Goal: Information Seeking & Learning: Learn about a topic

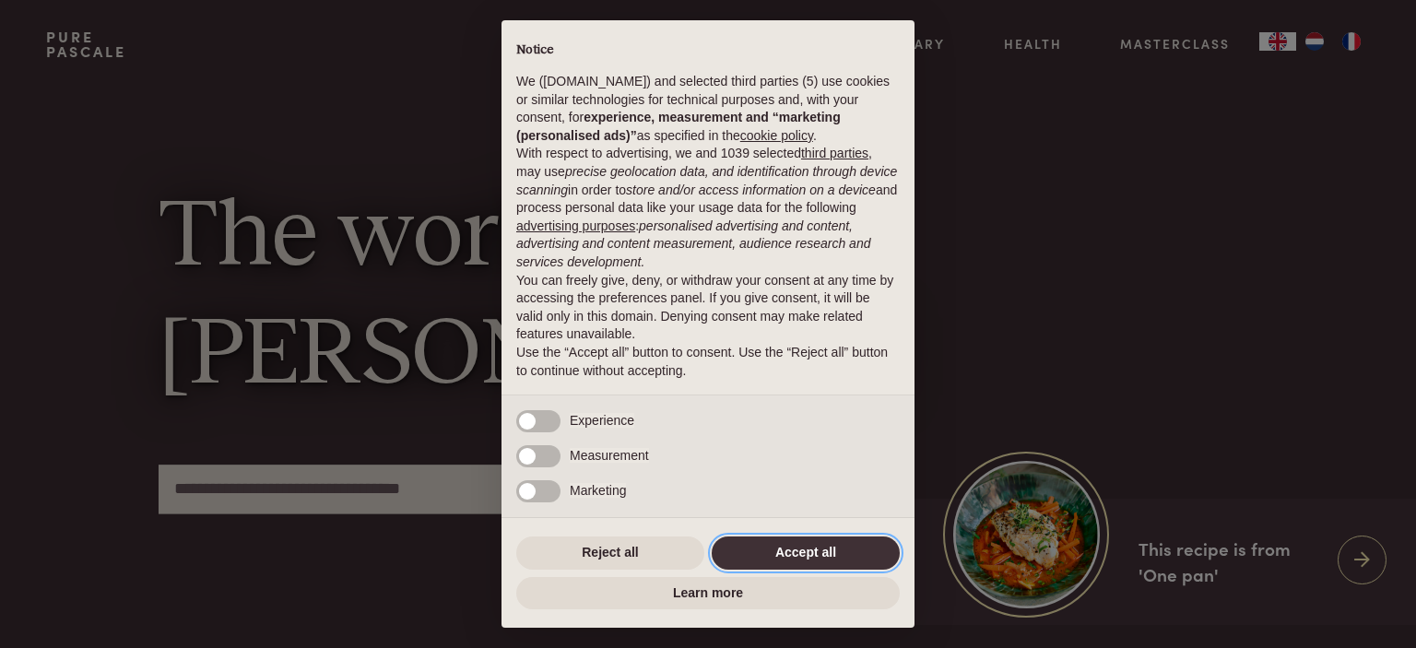
click at [837, 549] on button "Accept all" at bounding box center [806, 553] width 188 height 33
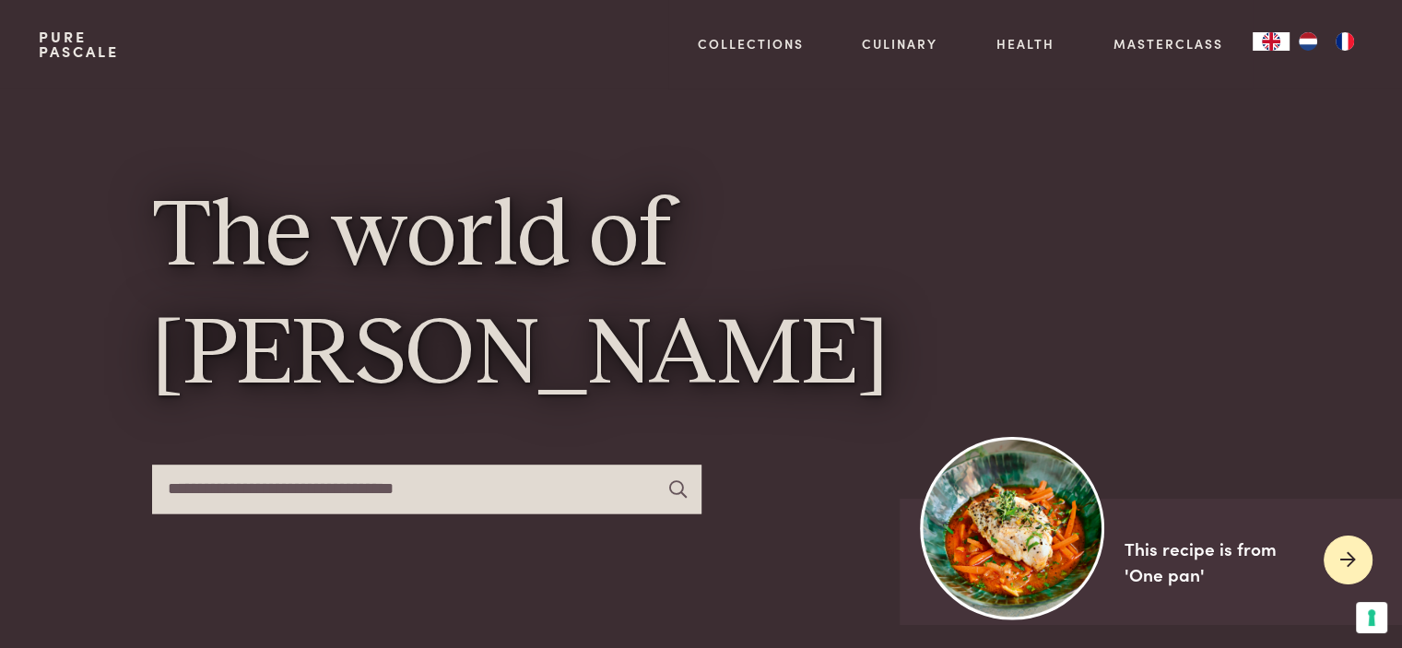
click at [1342, 556] on icon at bounding box center [1348, 560] width 16 height 27
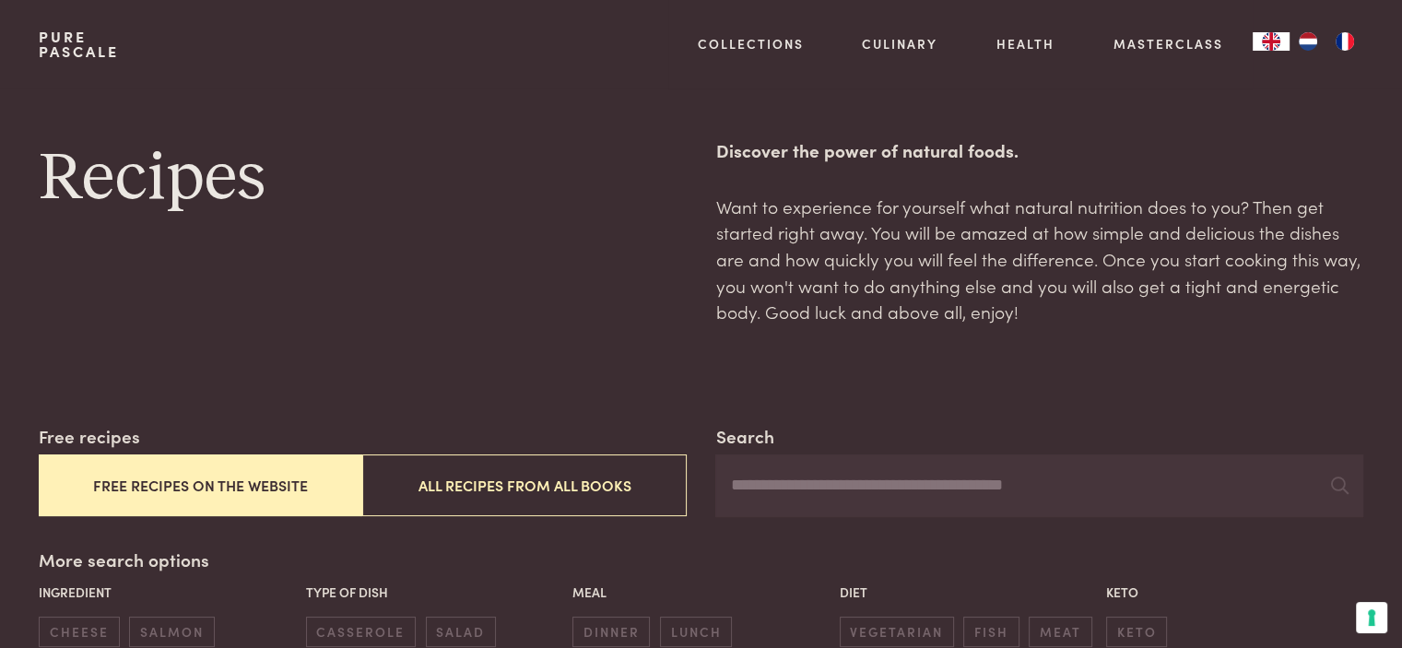
click at [1304, 41] on img "NL" at bounding box center [1308, 41] width 22 height 18
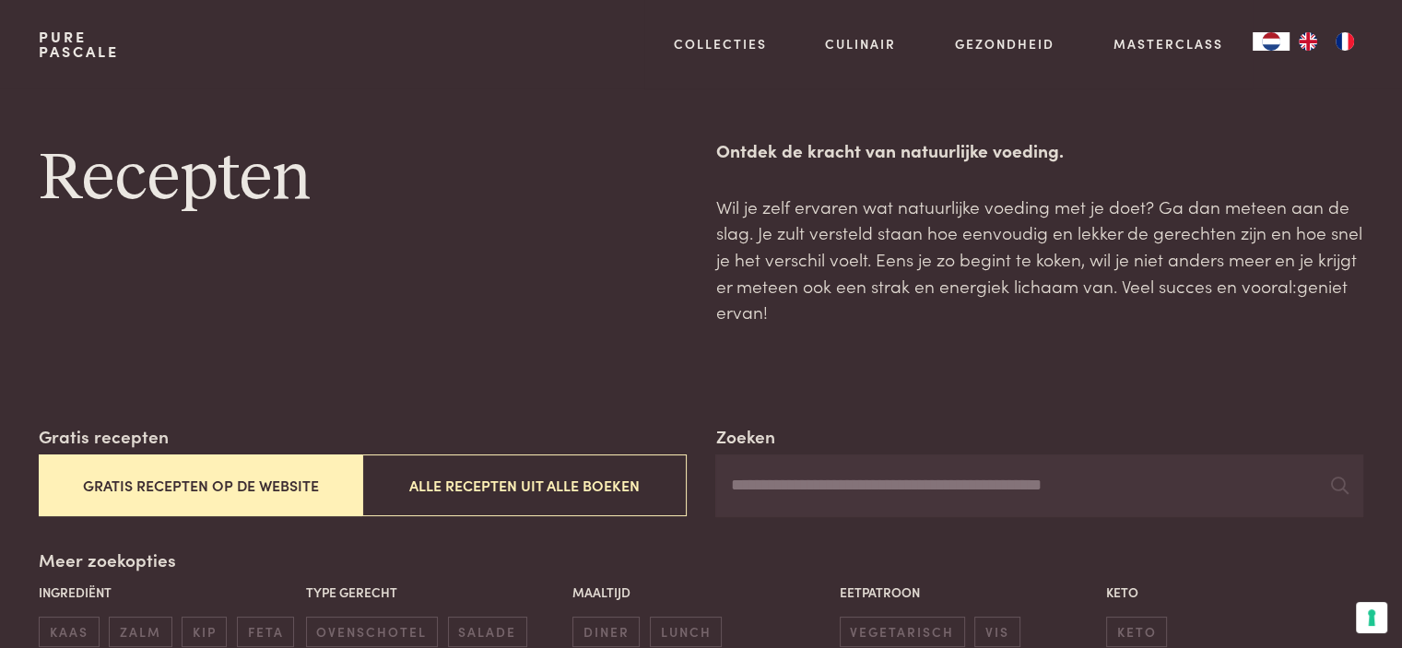
click at [185, 483] on button "Gratis recepten op de website" at bounding box center [201, 485] width 324 height 62
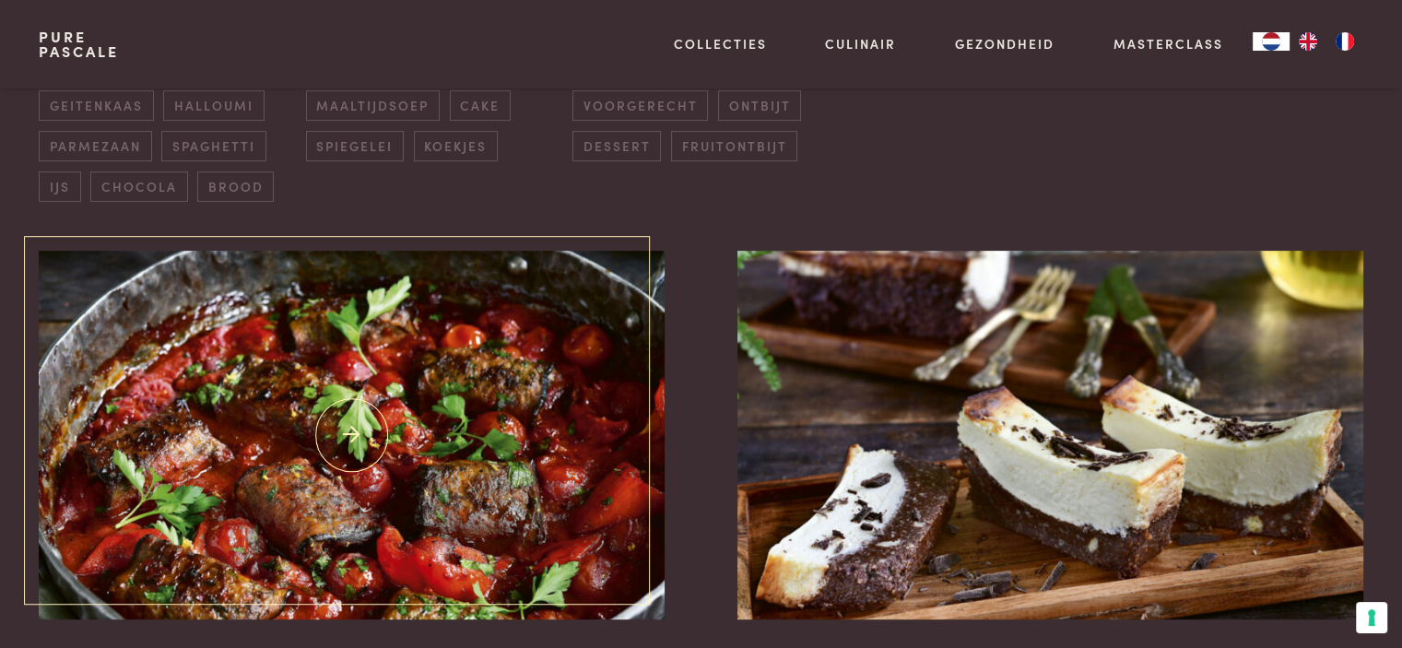
scroll to position [700, 0]
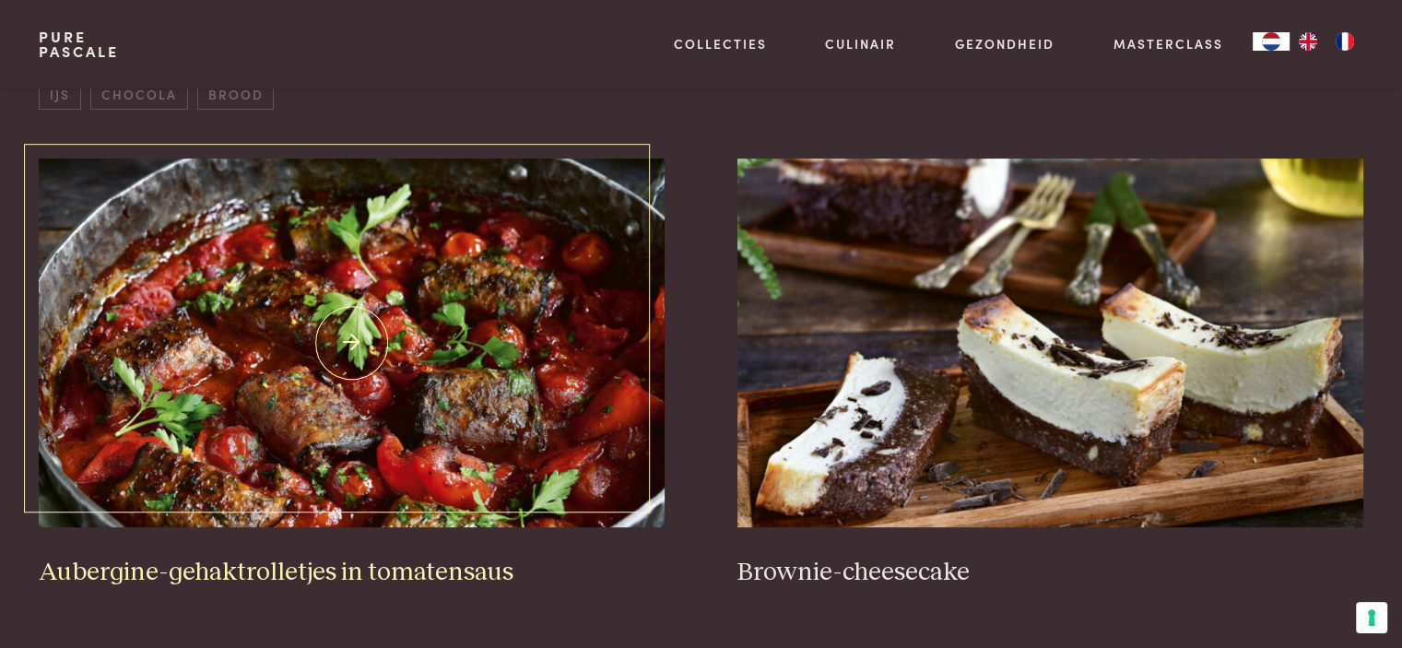
click at [349, 335] on img at bounding box center [351, 343] width 625 height 369
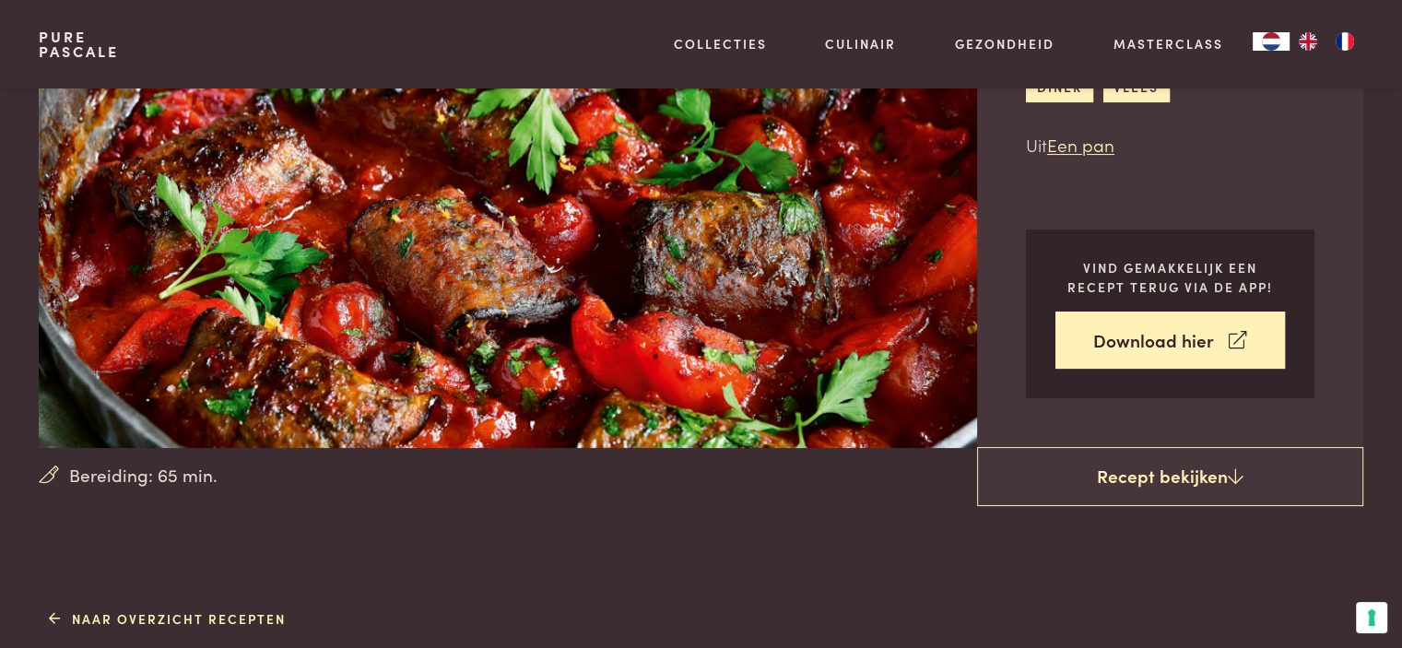
scroll to position [277, 0]
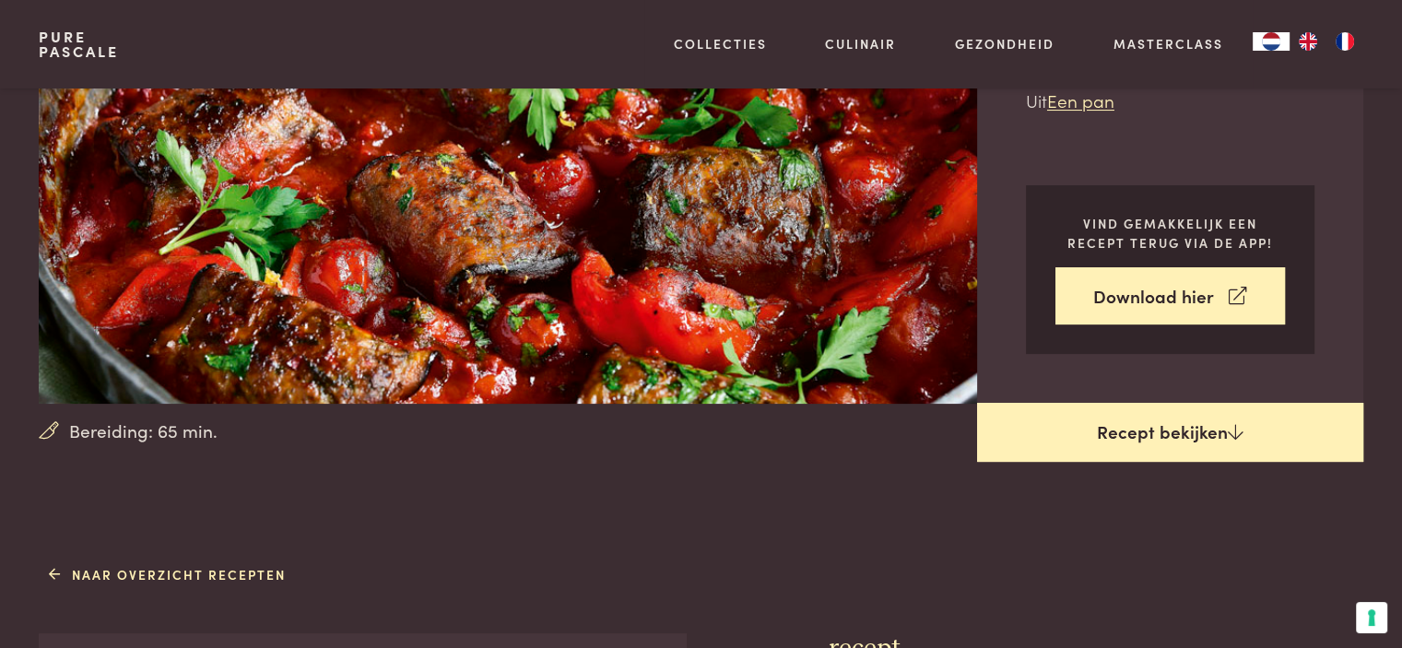
click at [1169, 431] on link "Recept bekijken" at bounding box center [1170, 432] width 386 height 59
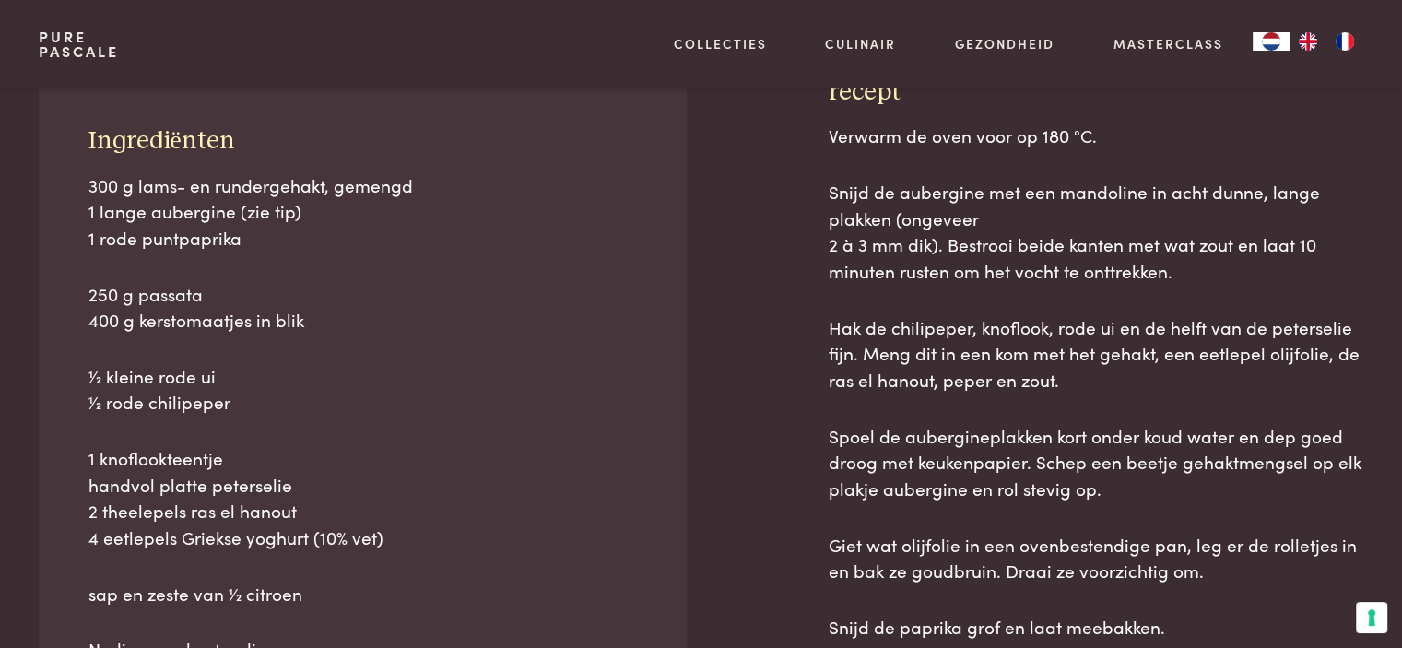
scroll to position [834, 0]
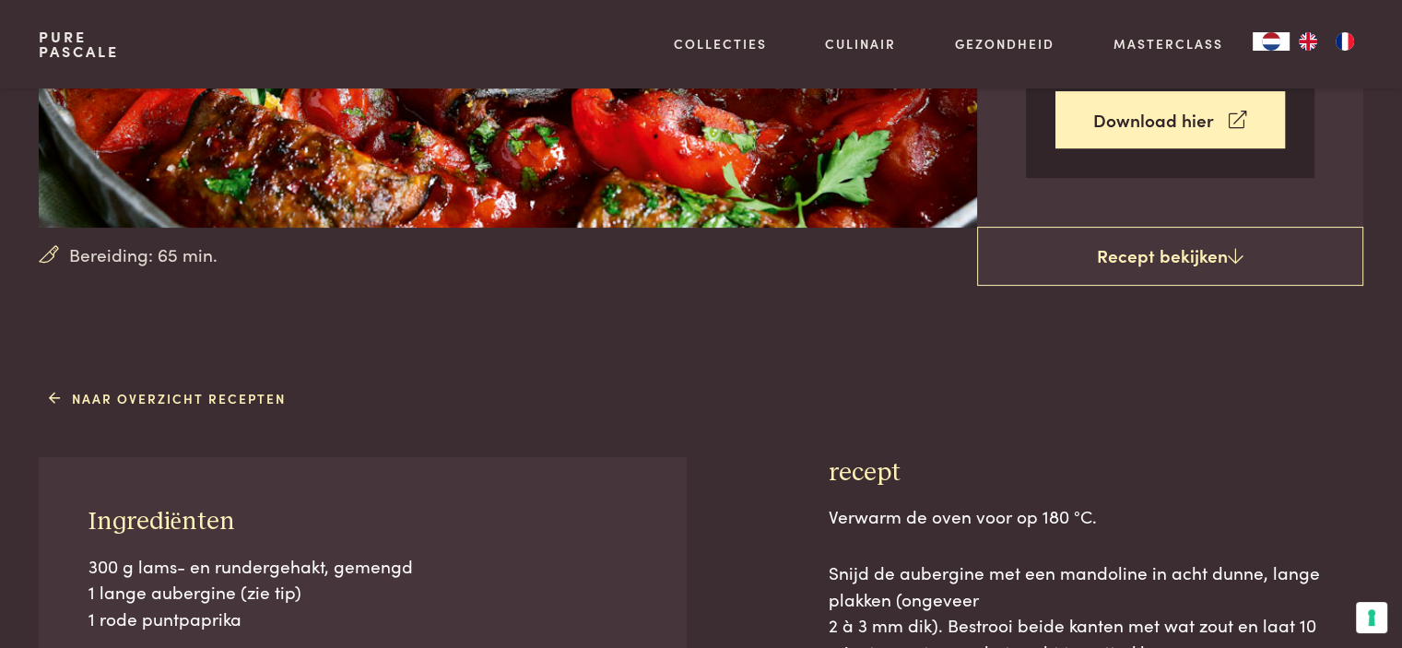
scroll to position [461, 0]
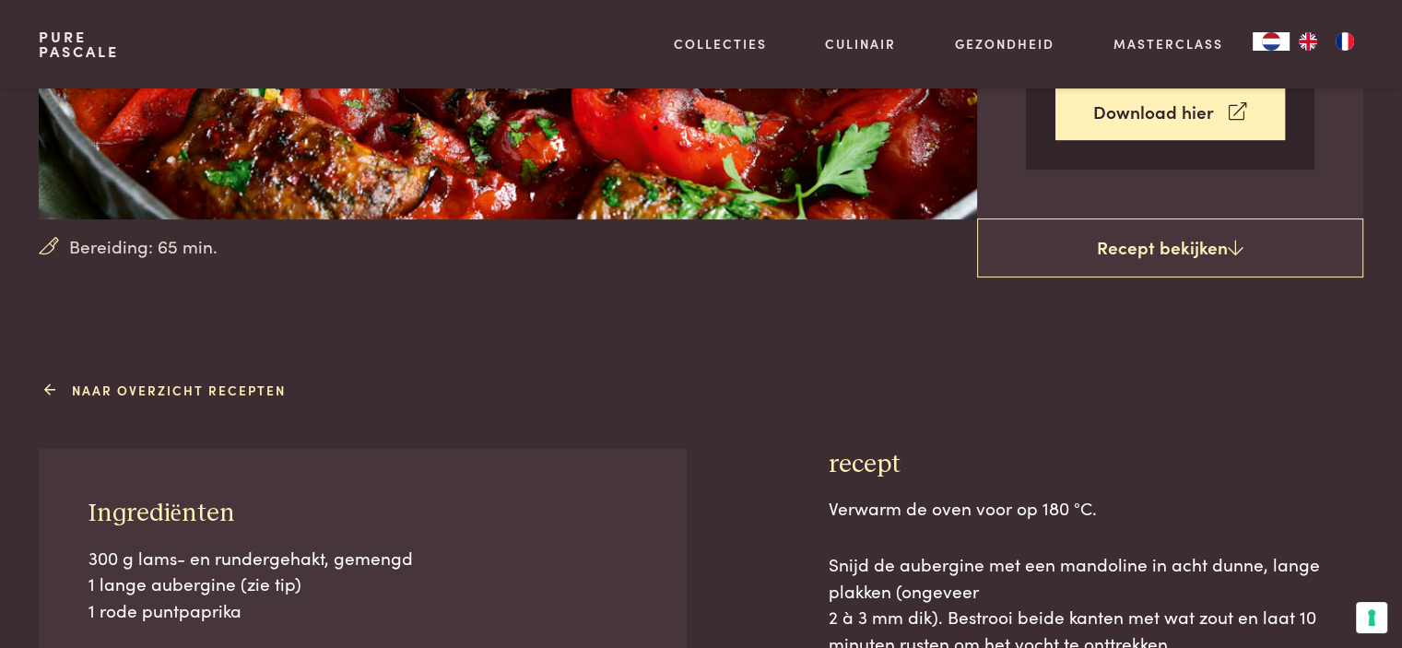
click at [132, 389] on link "Naar overzicht recepten" at bounding box center [167, 390] width 237 height 19
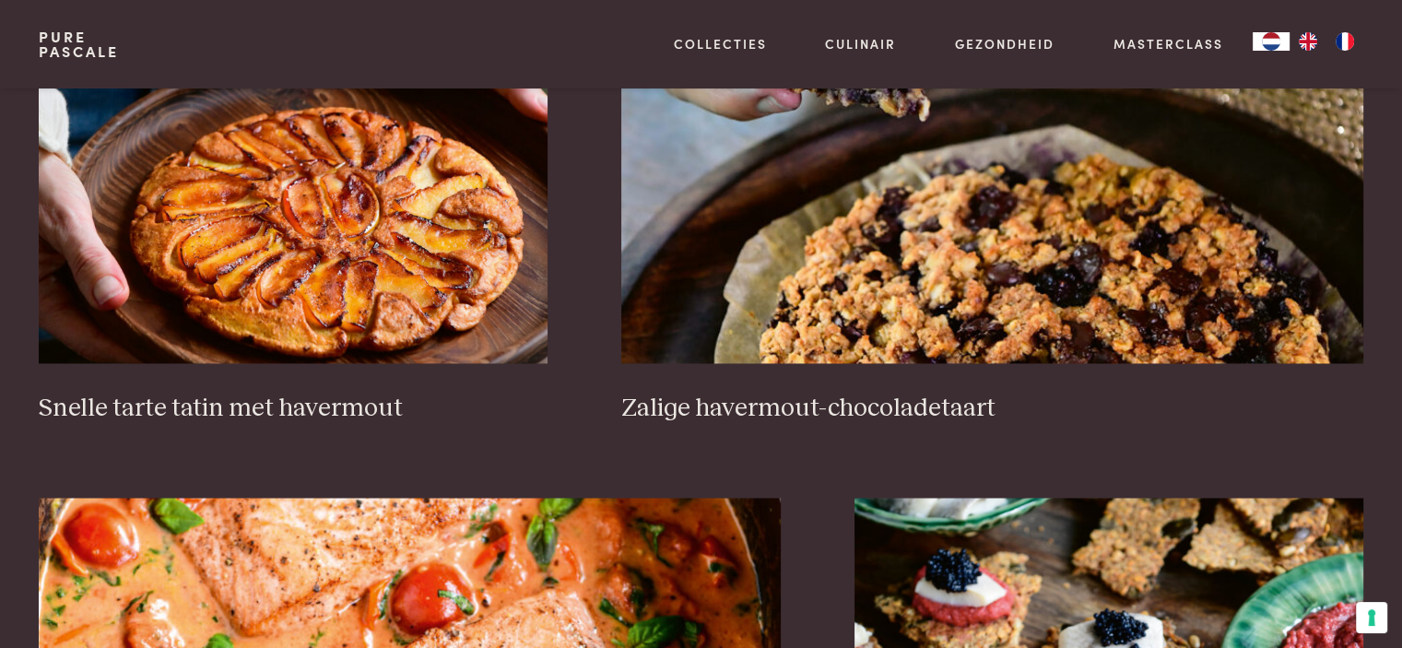
scroll to position [2858, 0]
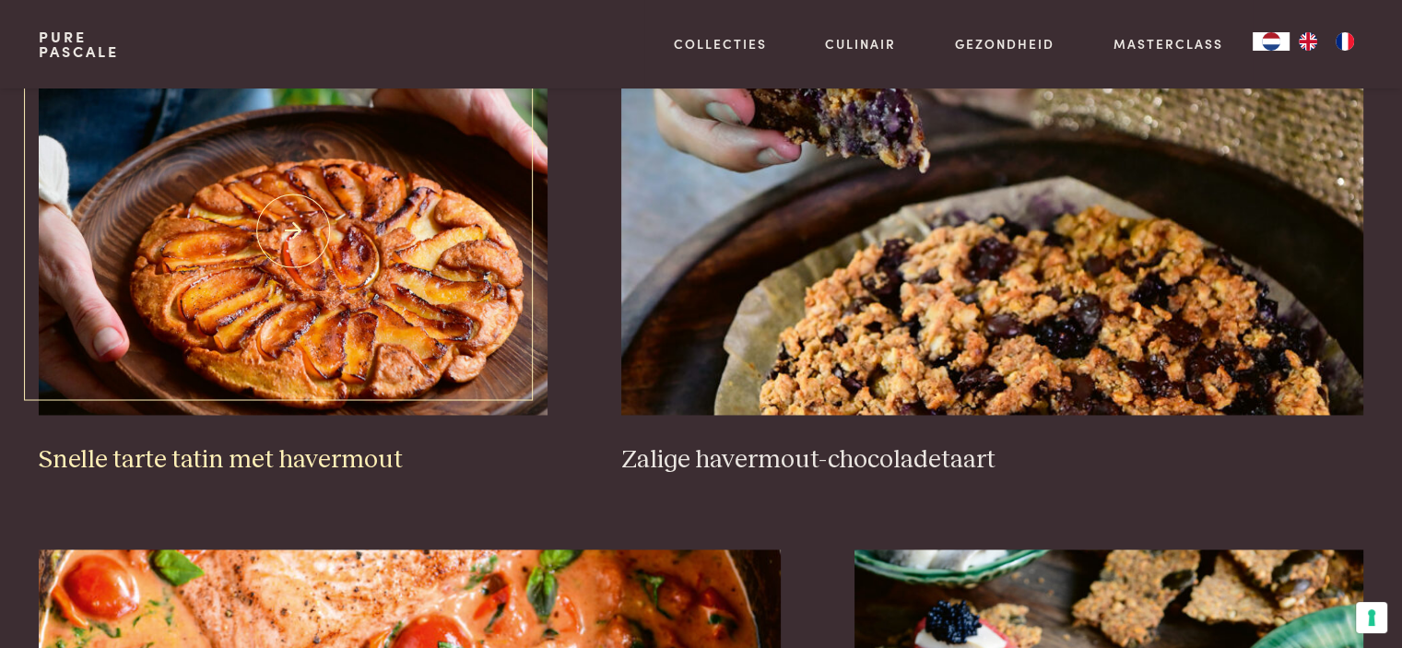
click at [198, 455] on h3 "Snelle tarte tatin met havermout" at bounding box center [293, 460] width 509 height 32
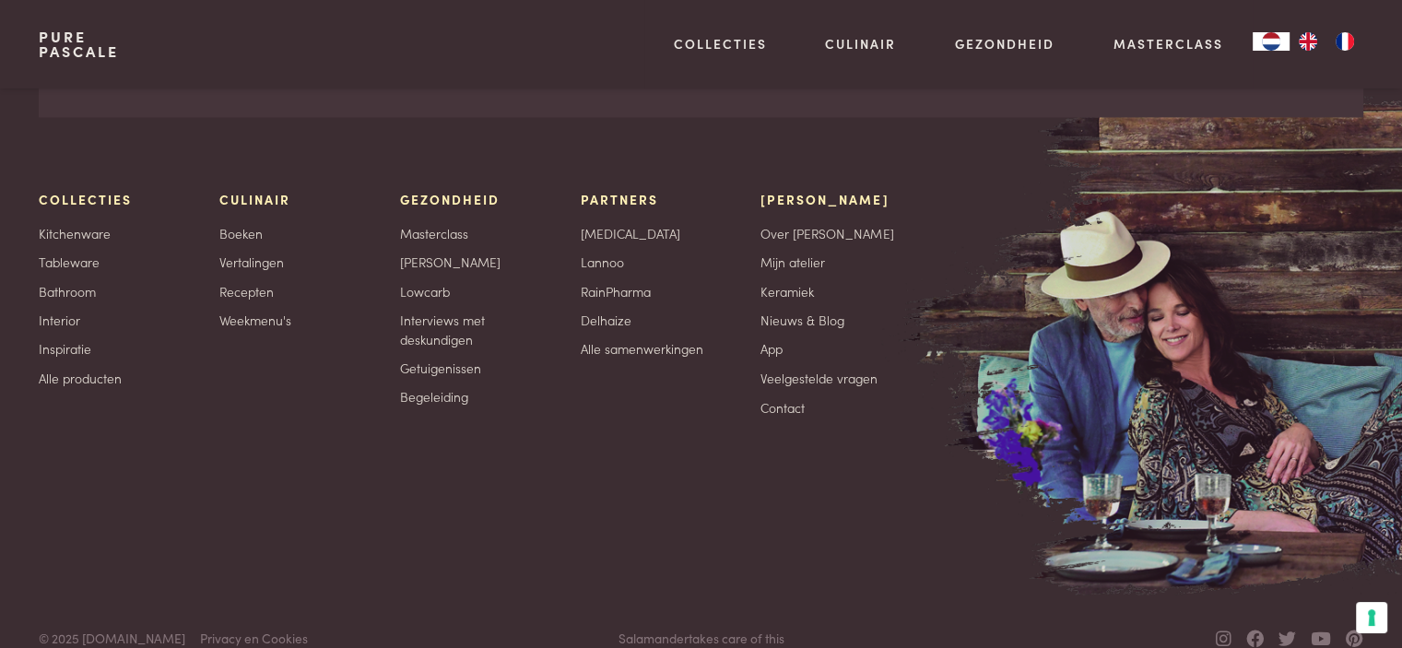
scroll to position [3129, 0]
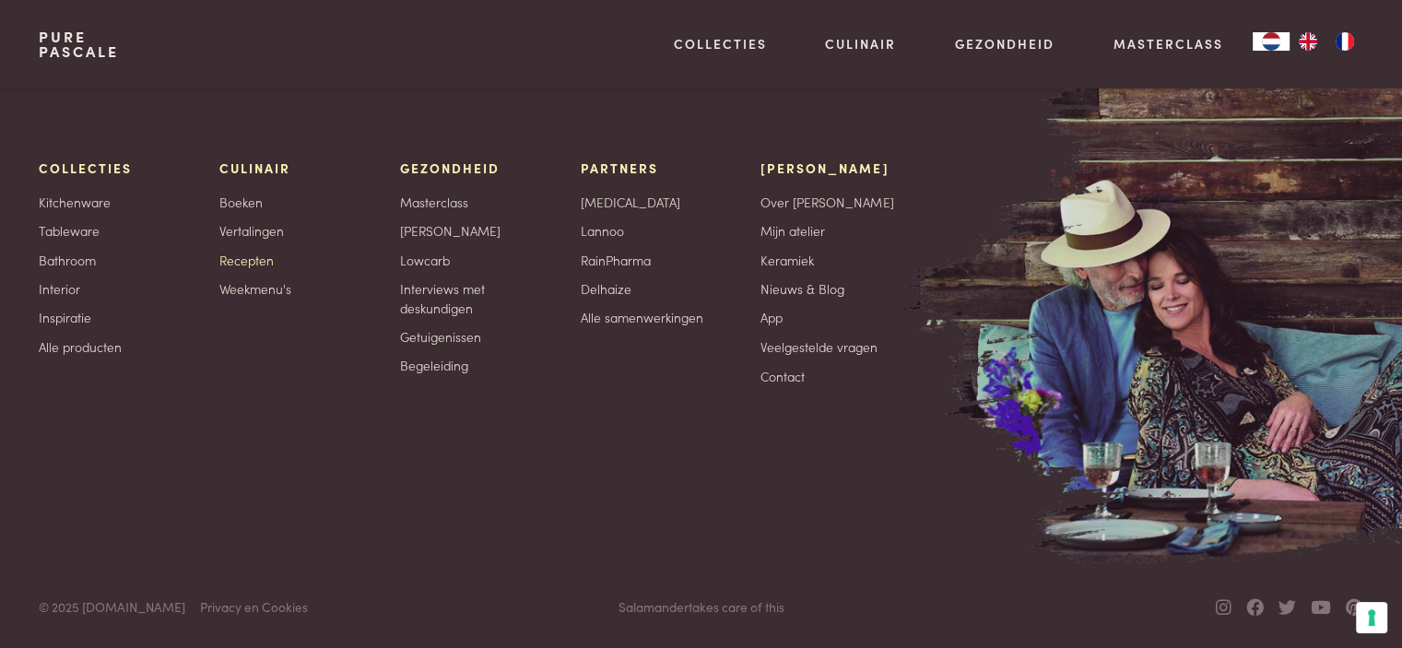
click at [254, 260] on link "Recepten" at bounding box center [246, 260] width 54 height 19
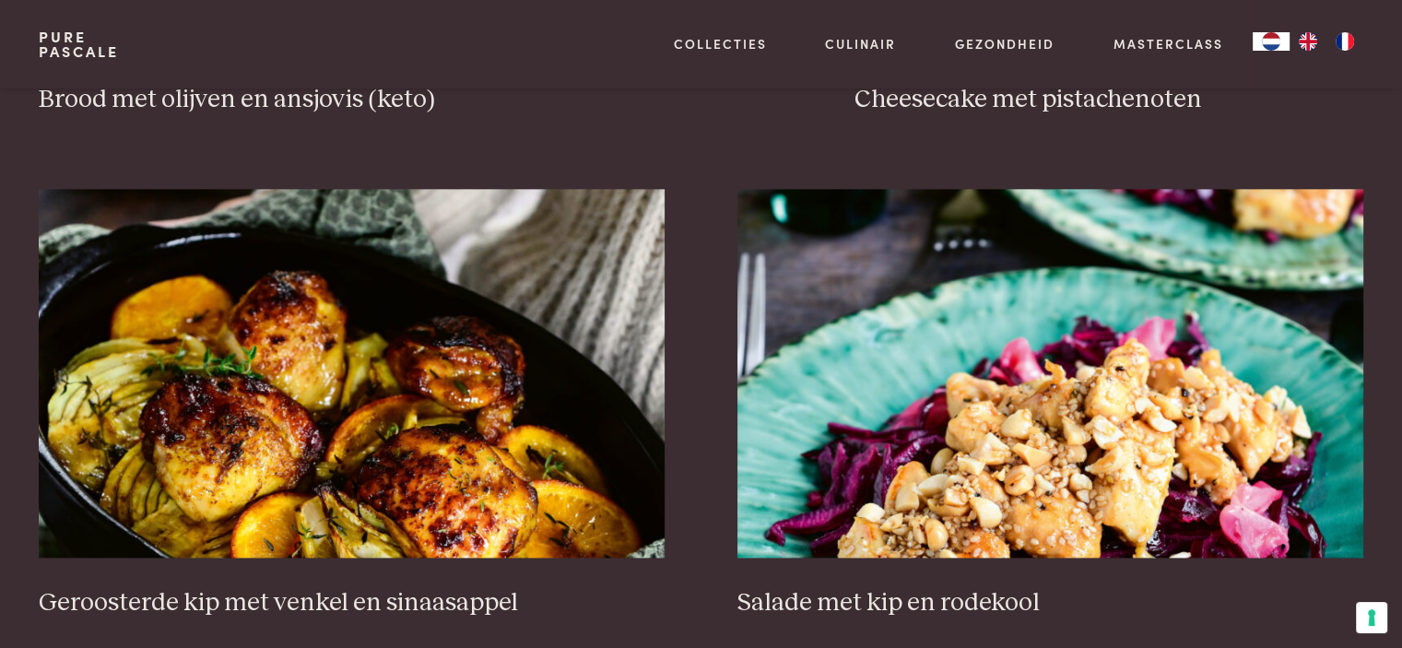
scroll to position [2212, 0]
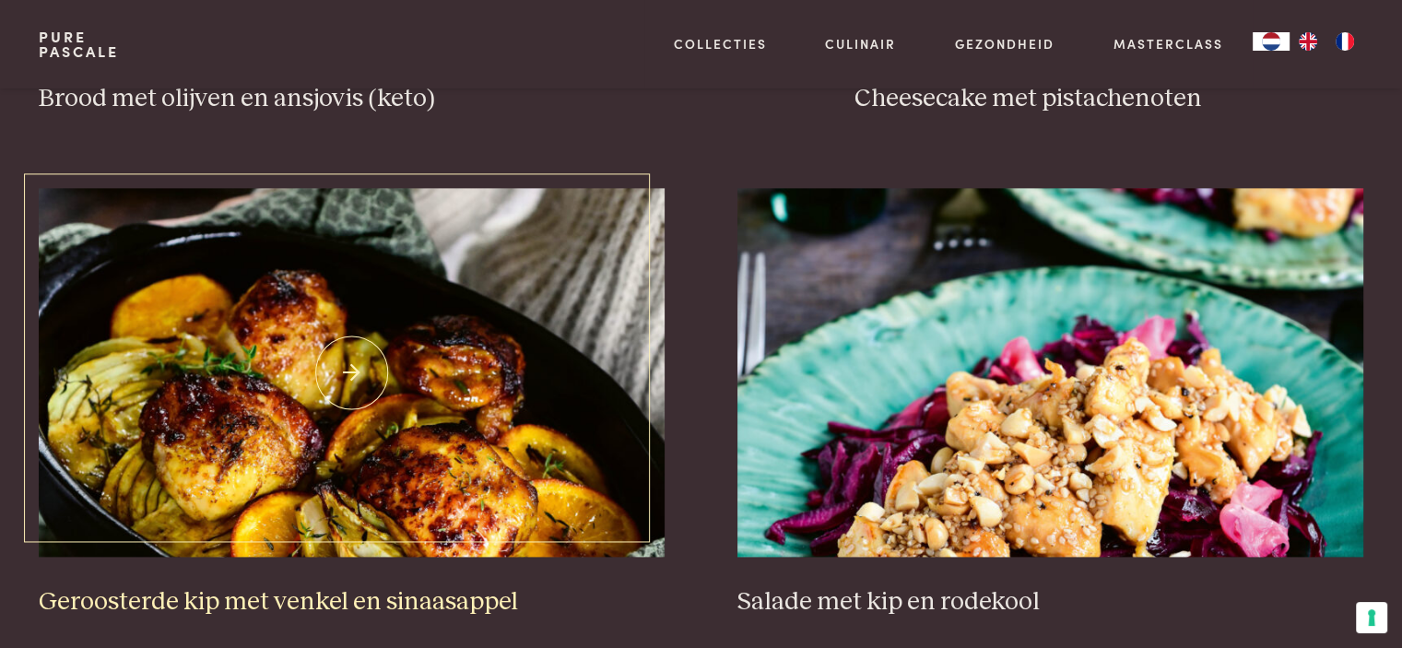
click at [348, 360] on img at bounding box center [351, 372] width 625 height 369
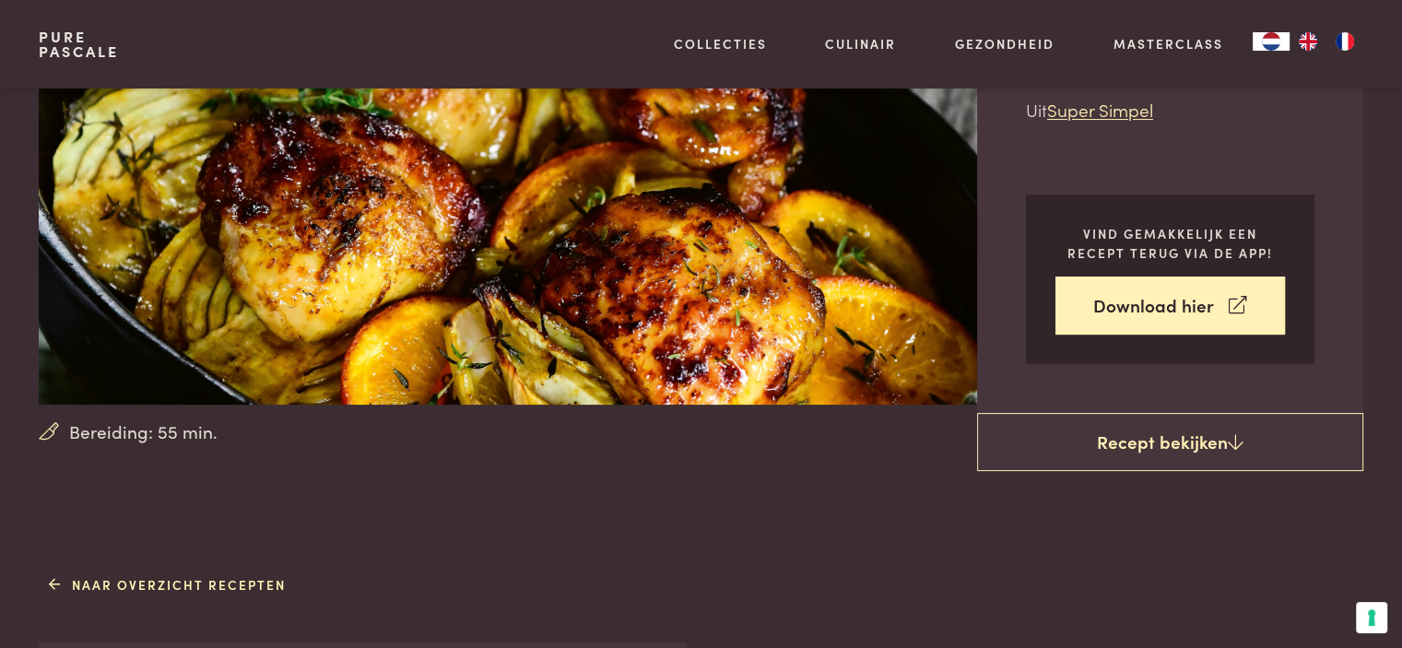
scroll to position [277, 0]
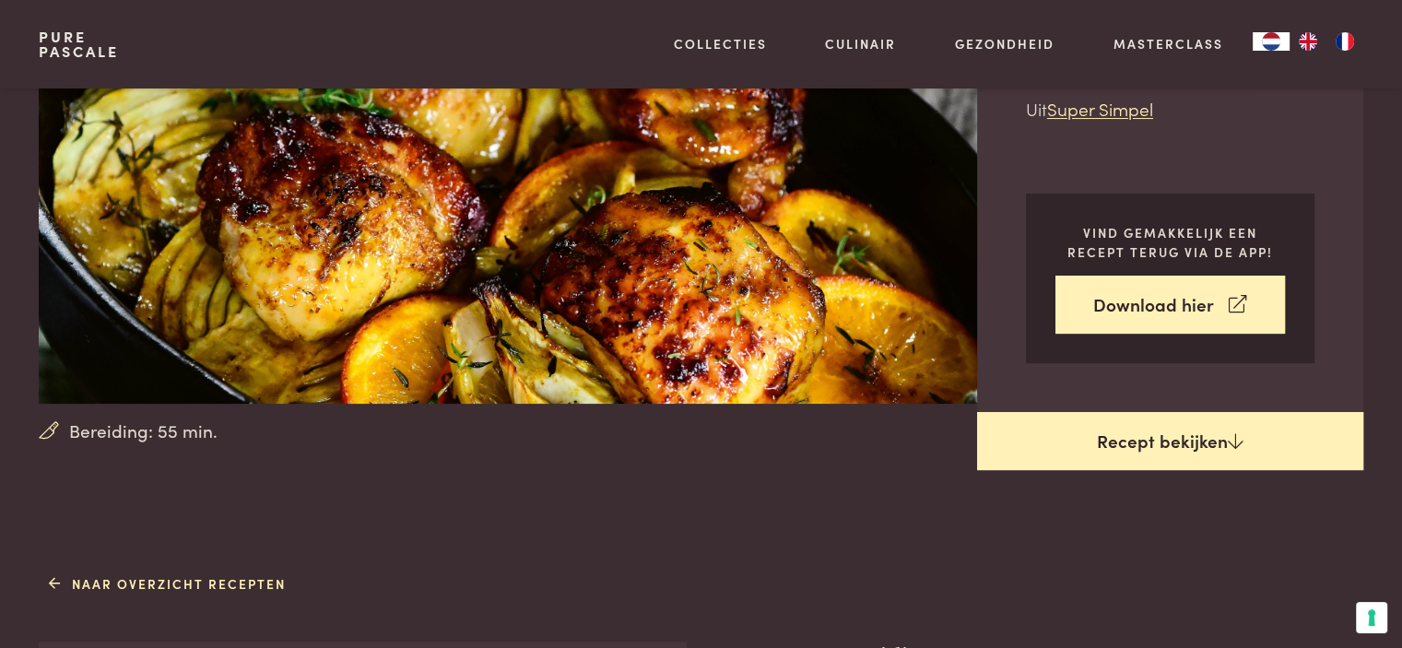
click at [1176, 438] on link "Recept bekijken" at bounding box center [1170, 441] width 386 height 59
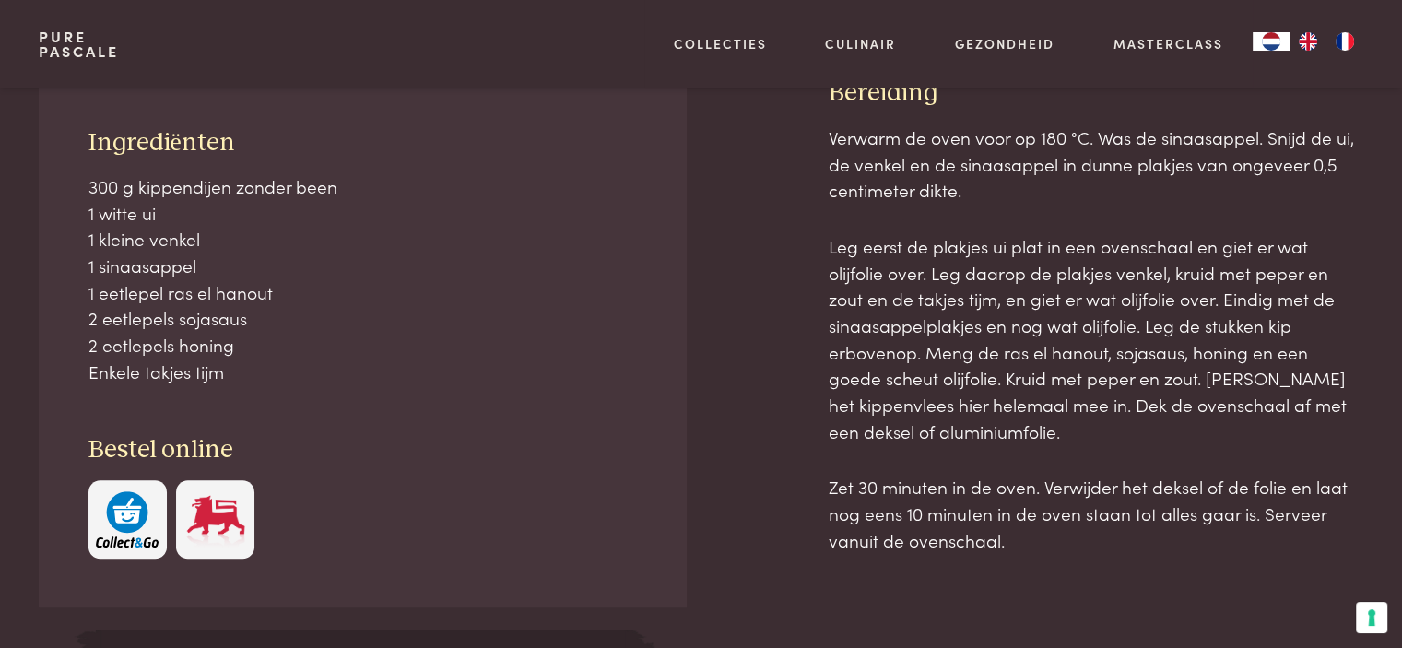
scroll to position [843, 0]
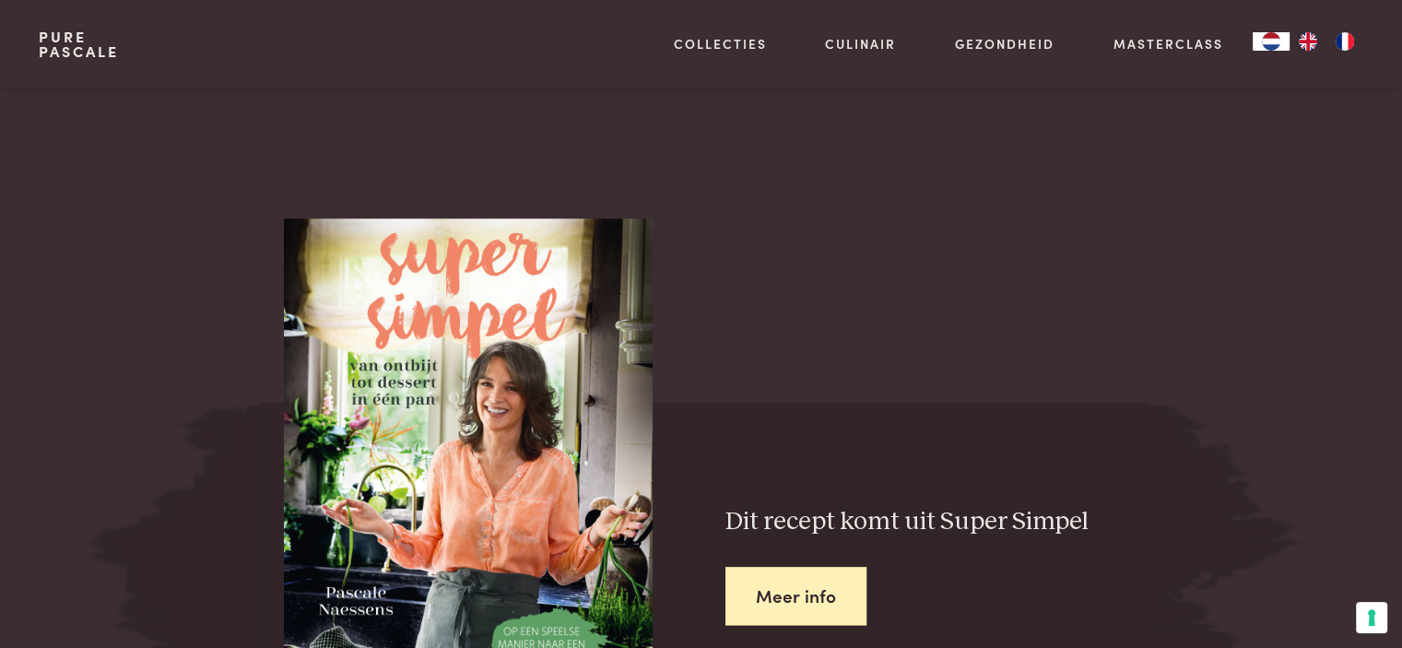
scroll to position [1949, 0]
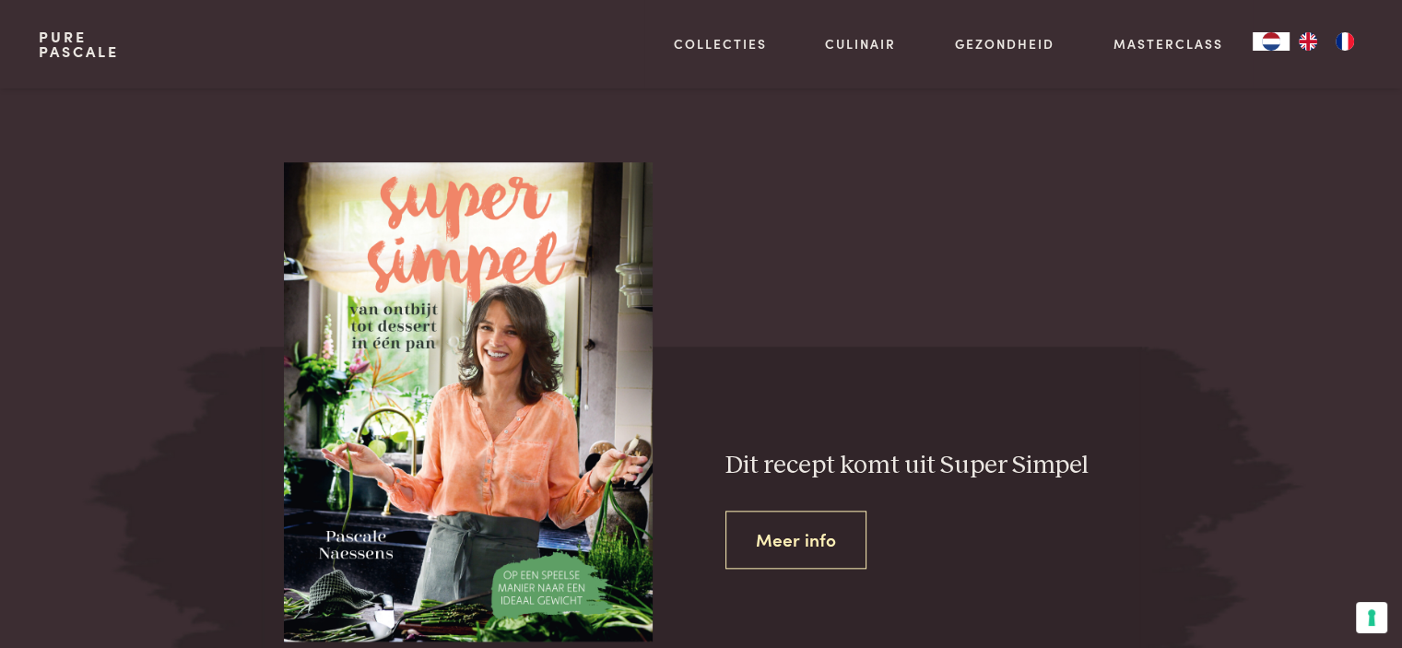
click at [811, 536] on link "Meer info" at bounding box center [796, 540] width 141 height 58
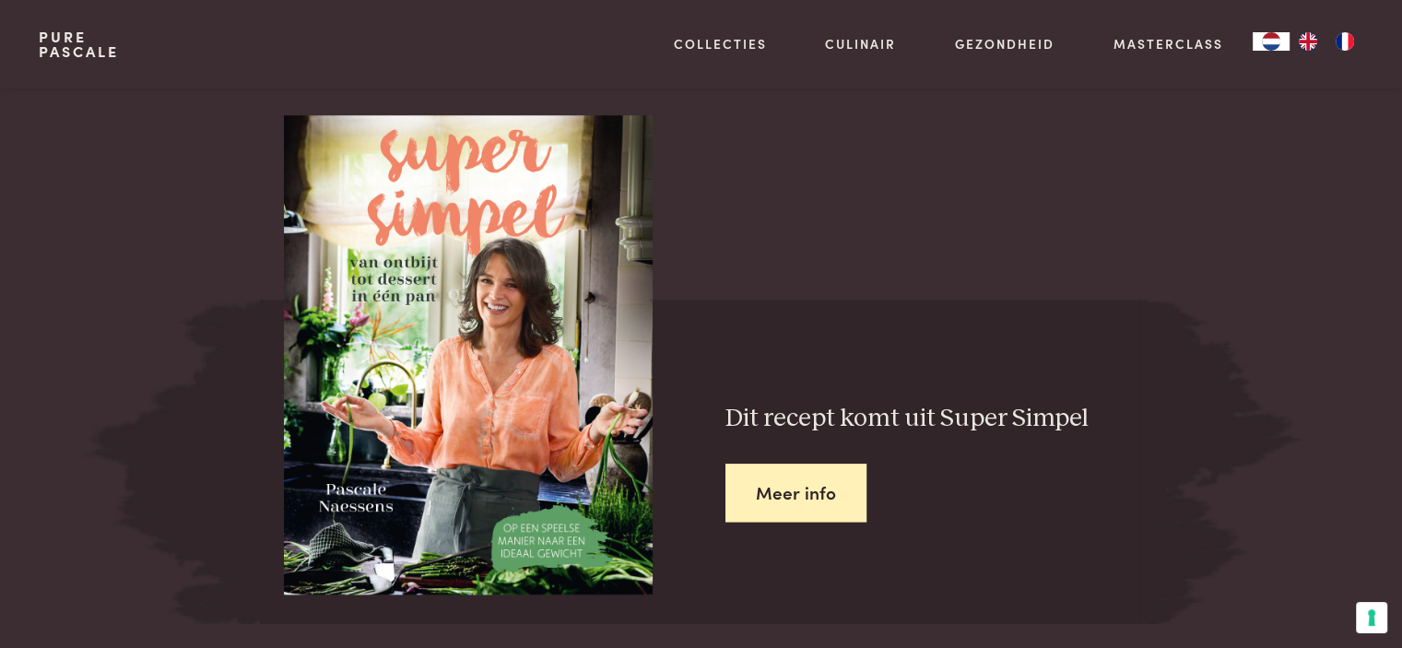
scroll to position [2028, 0]
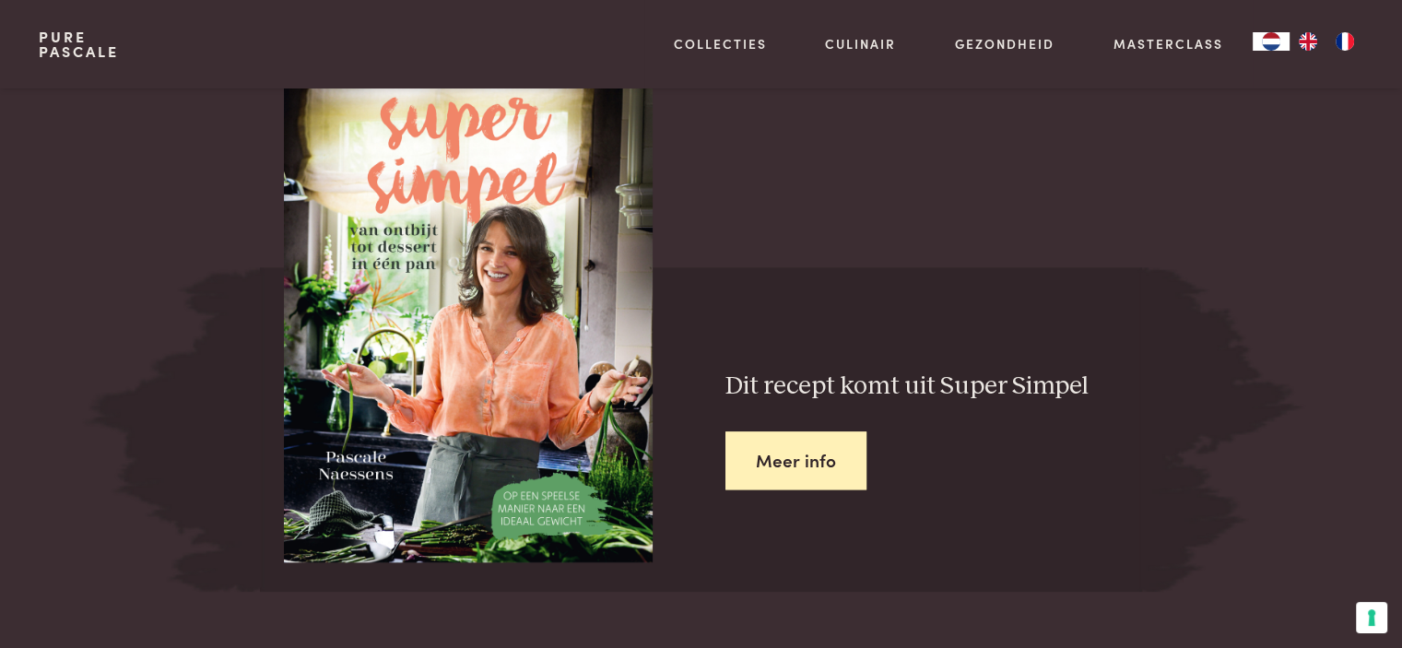
scroll to position [843, 0]
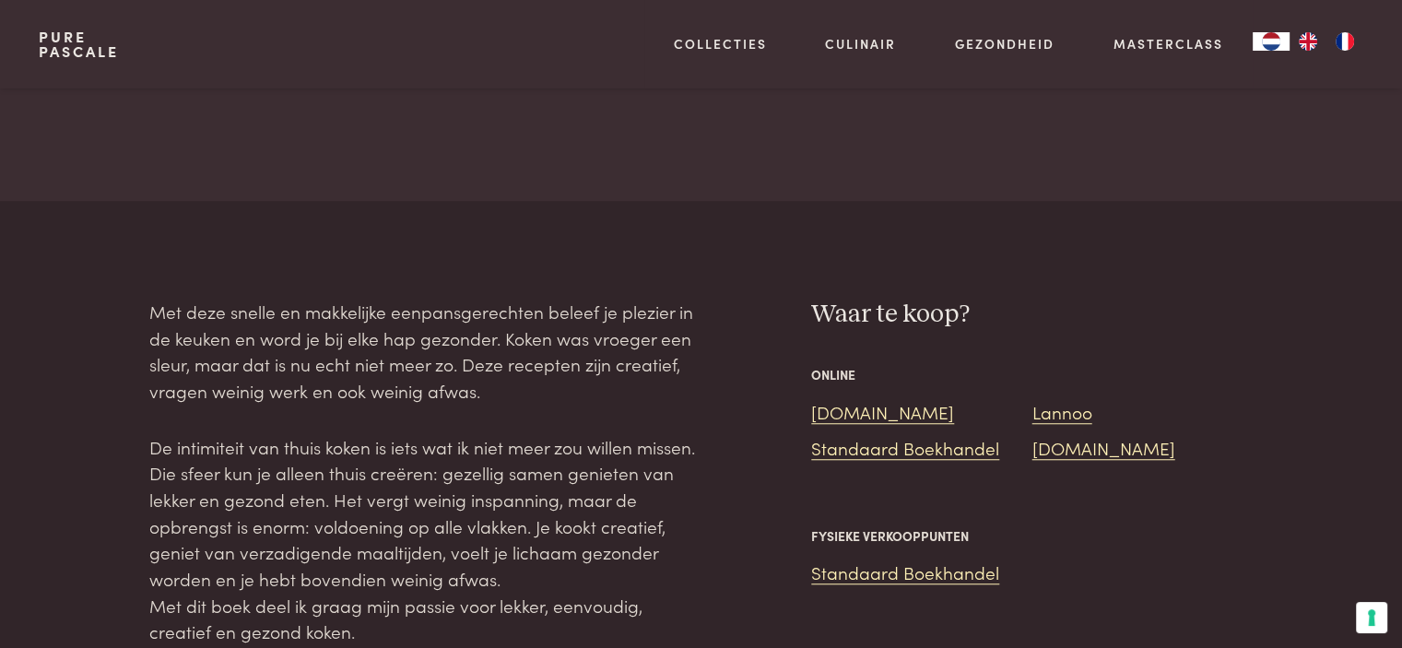
scroll to position [1475, 0]
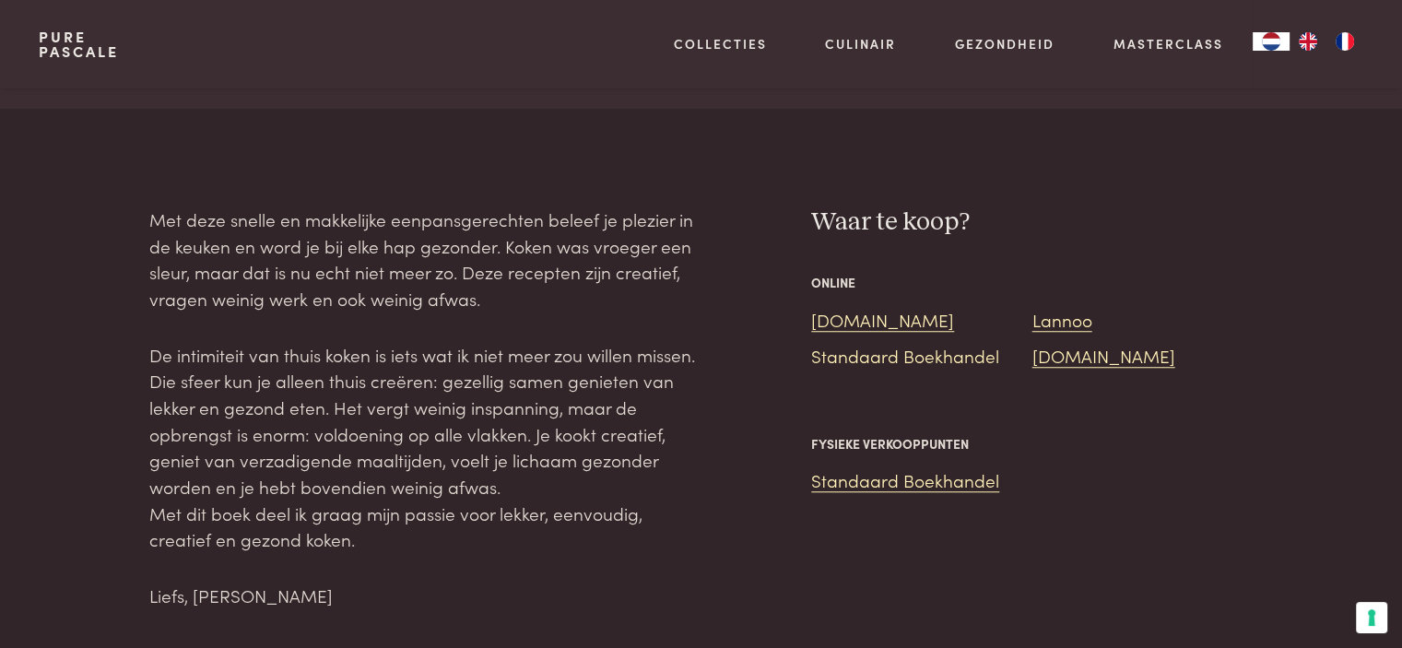
click at [919, 356] on link "Standaard Boekhandel" at bounding box center [905, 355] width 188 height 25
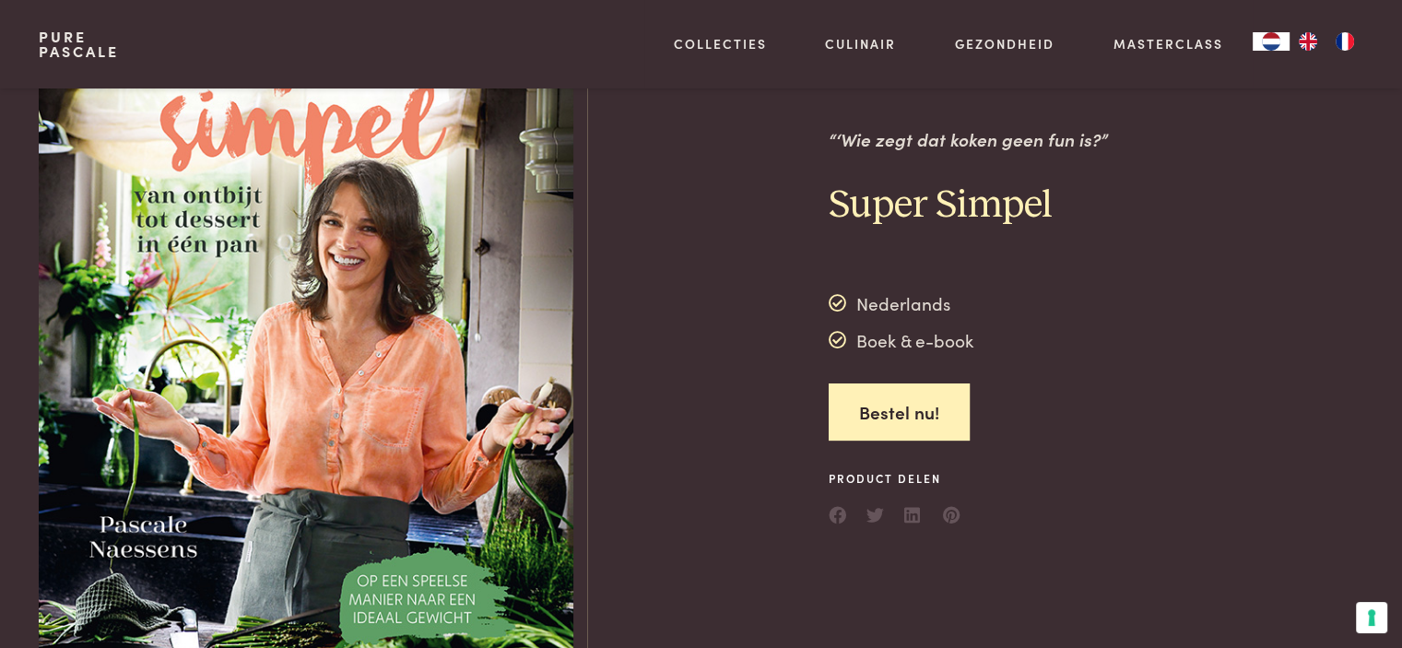
scroll to position [0, 0]
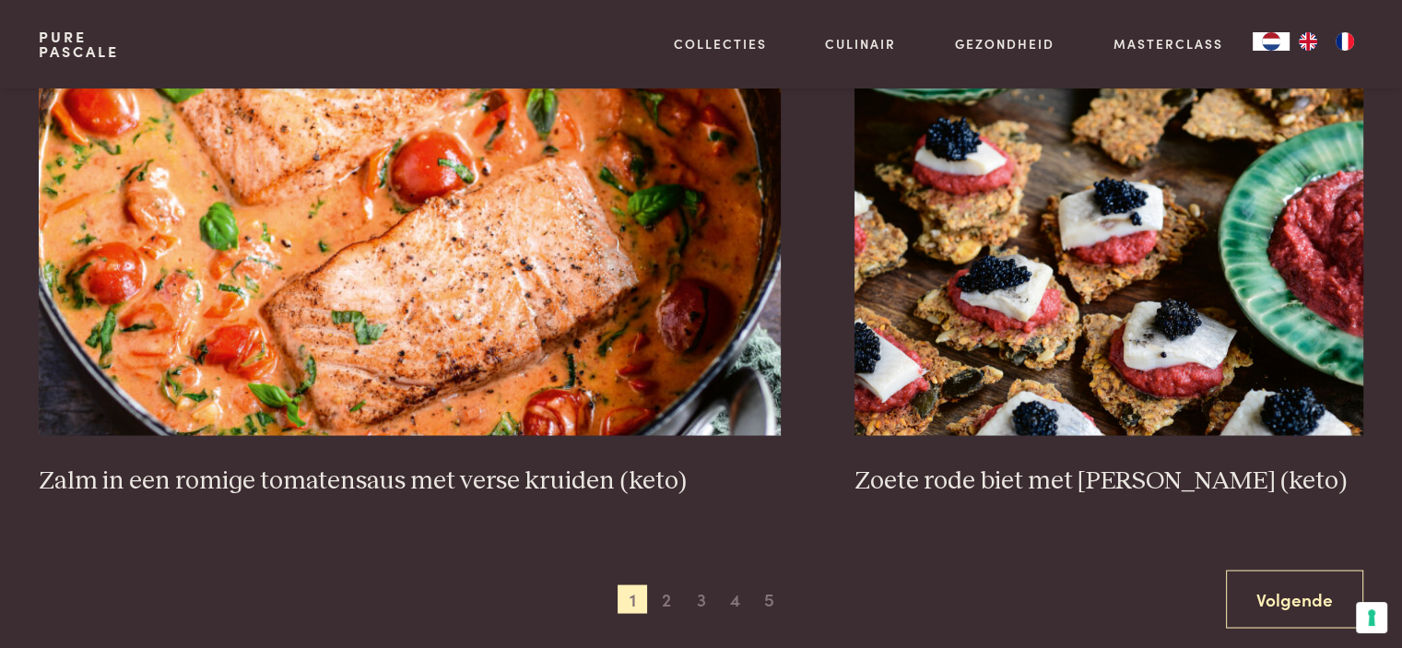
scroll to position [3319, 0]
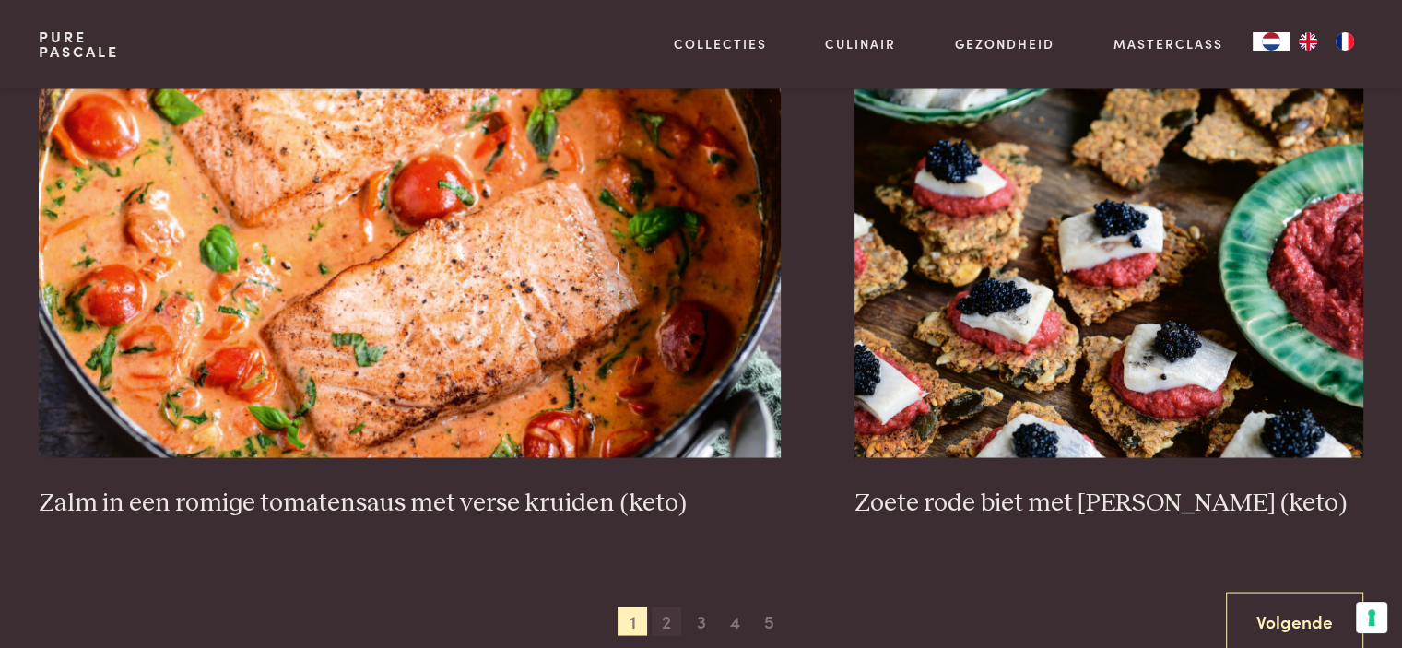
click at [664, 611] on span "2" at bounding box center [666, 621] width 29 height 29
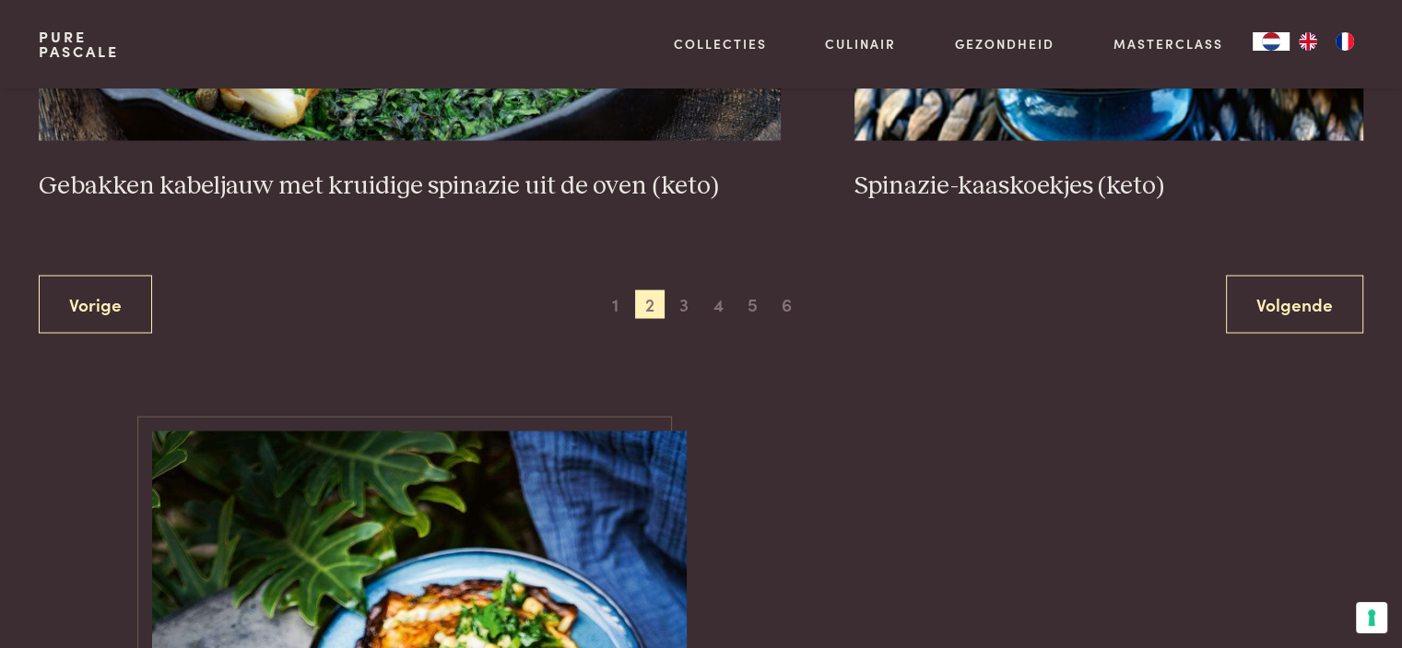
scroll to position [3650, 0]
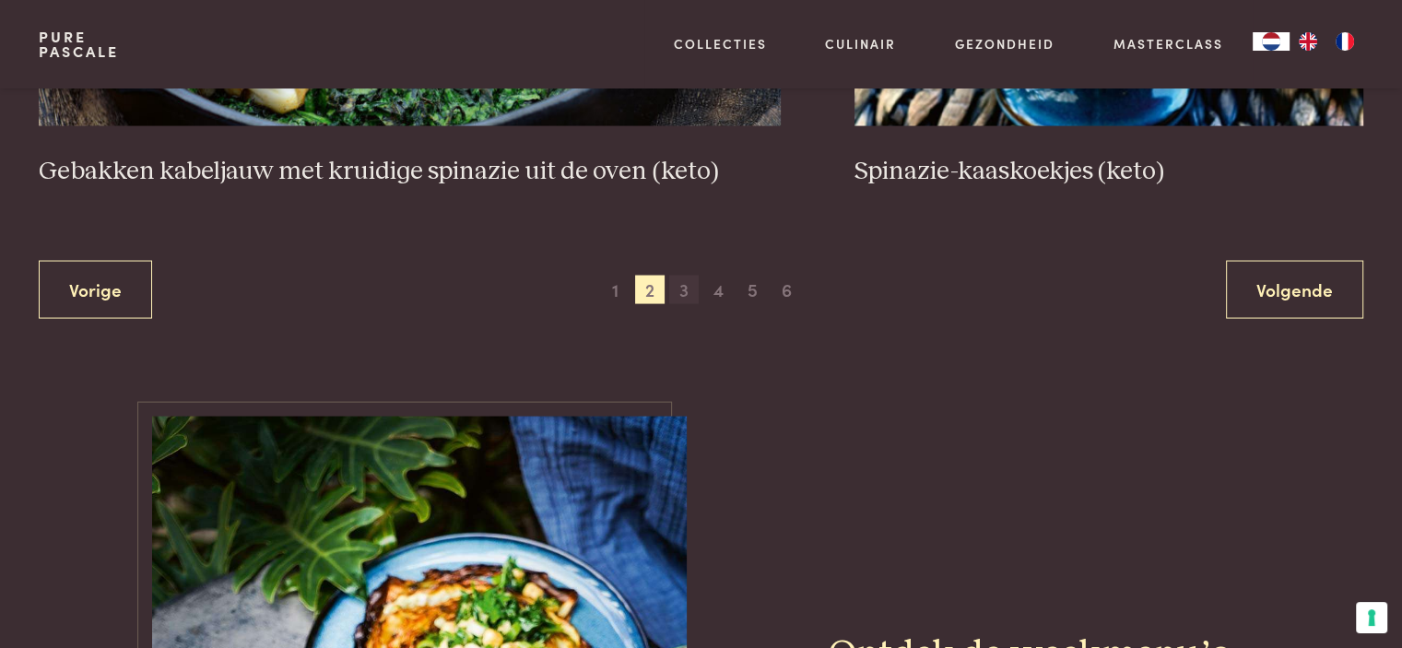
click at [682, 287] on span "3" at bounding box center [683, 290] width 29 height 29
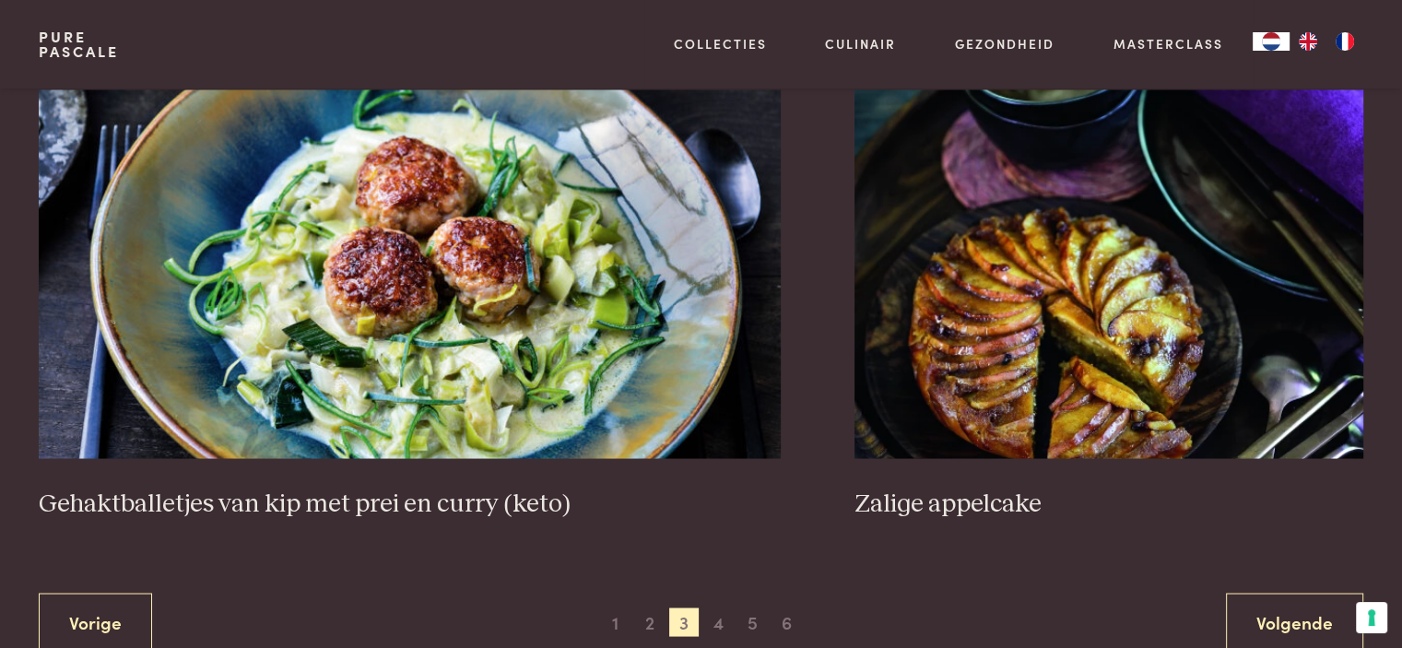
scroll to position [3373, 0]
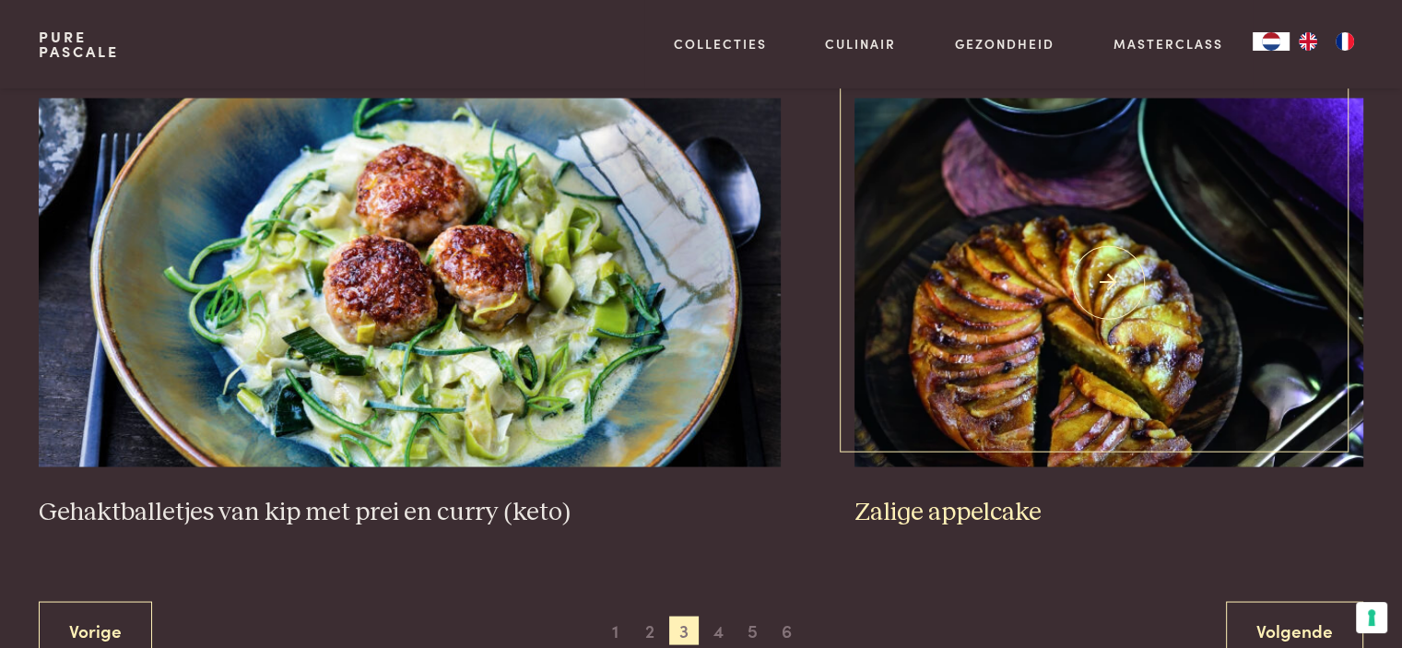
click at [1106, 277] on img at bounding box center [1109, 282] width 509 height 369
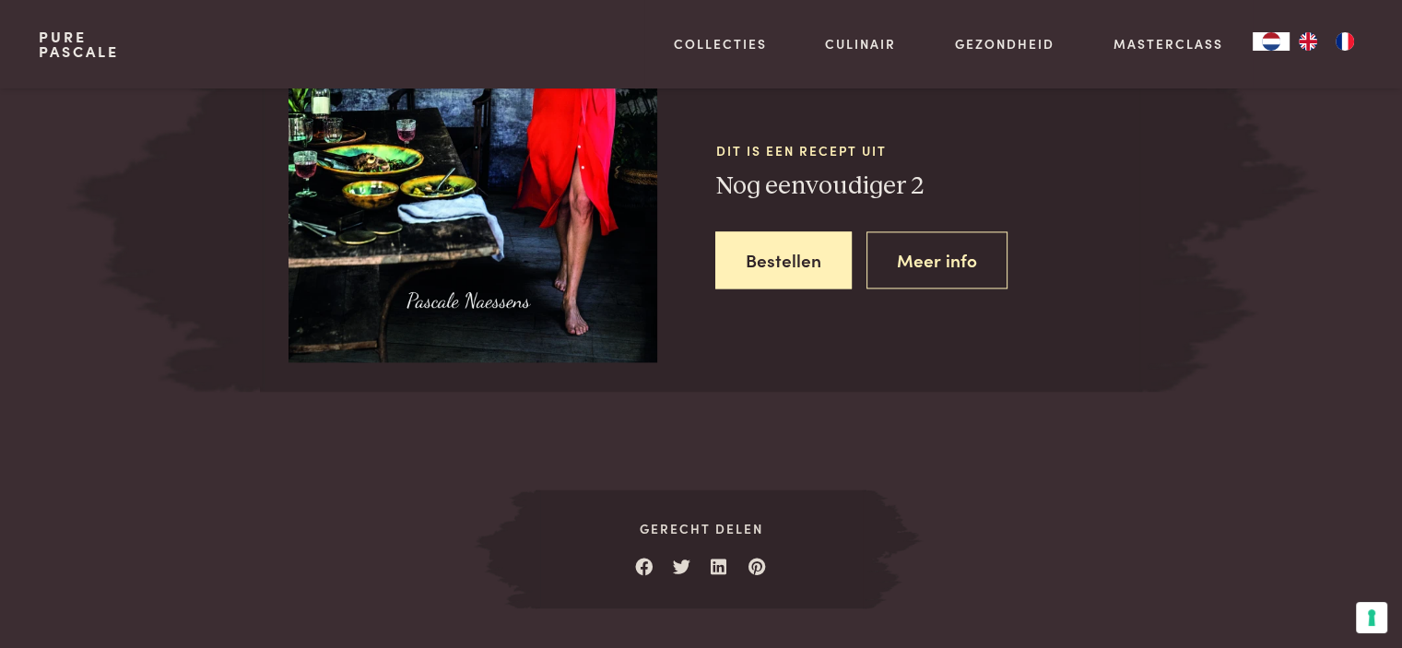
scroll to position [2397, 0]
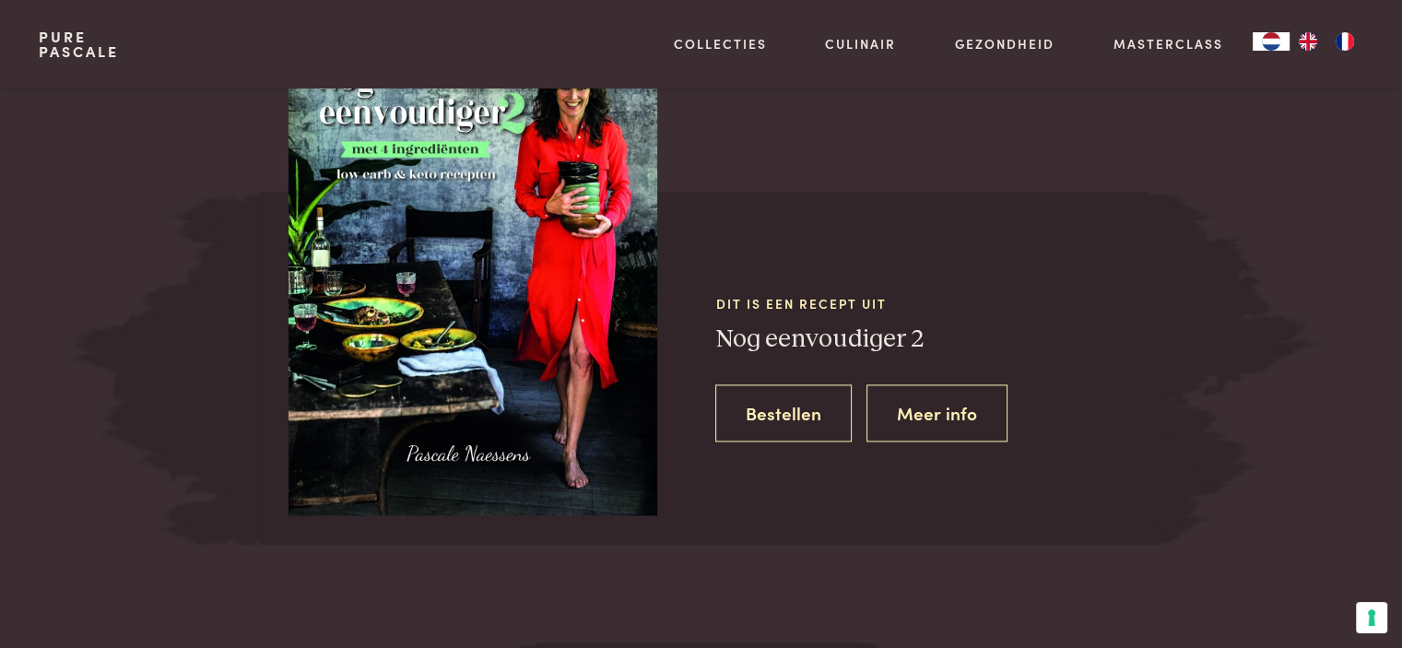
click at [779, 407] on link "Bestellen" at bounding box center [783, 413] width 136 height 58
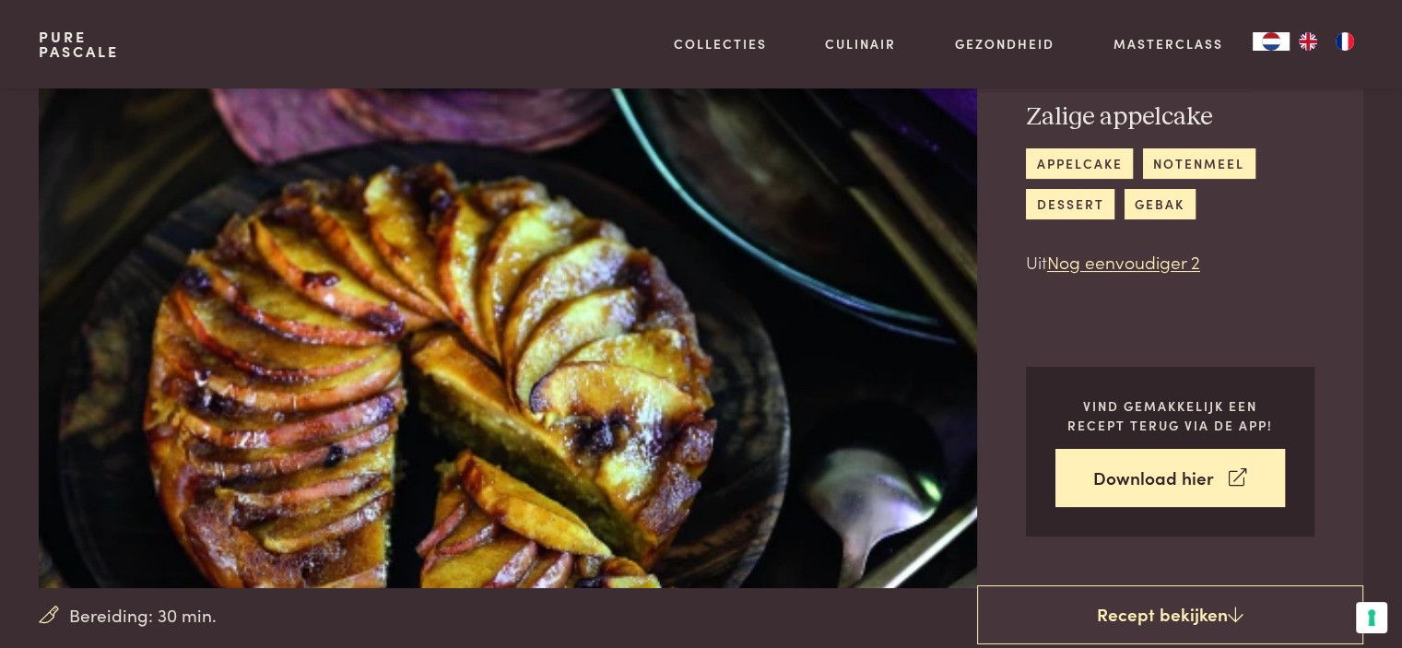
scroll to position [0, 0]
